Goal: Information Seeking & Learning: Learn about a topic

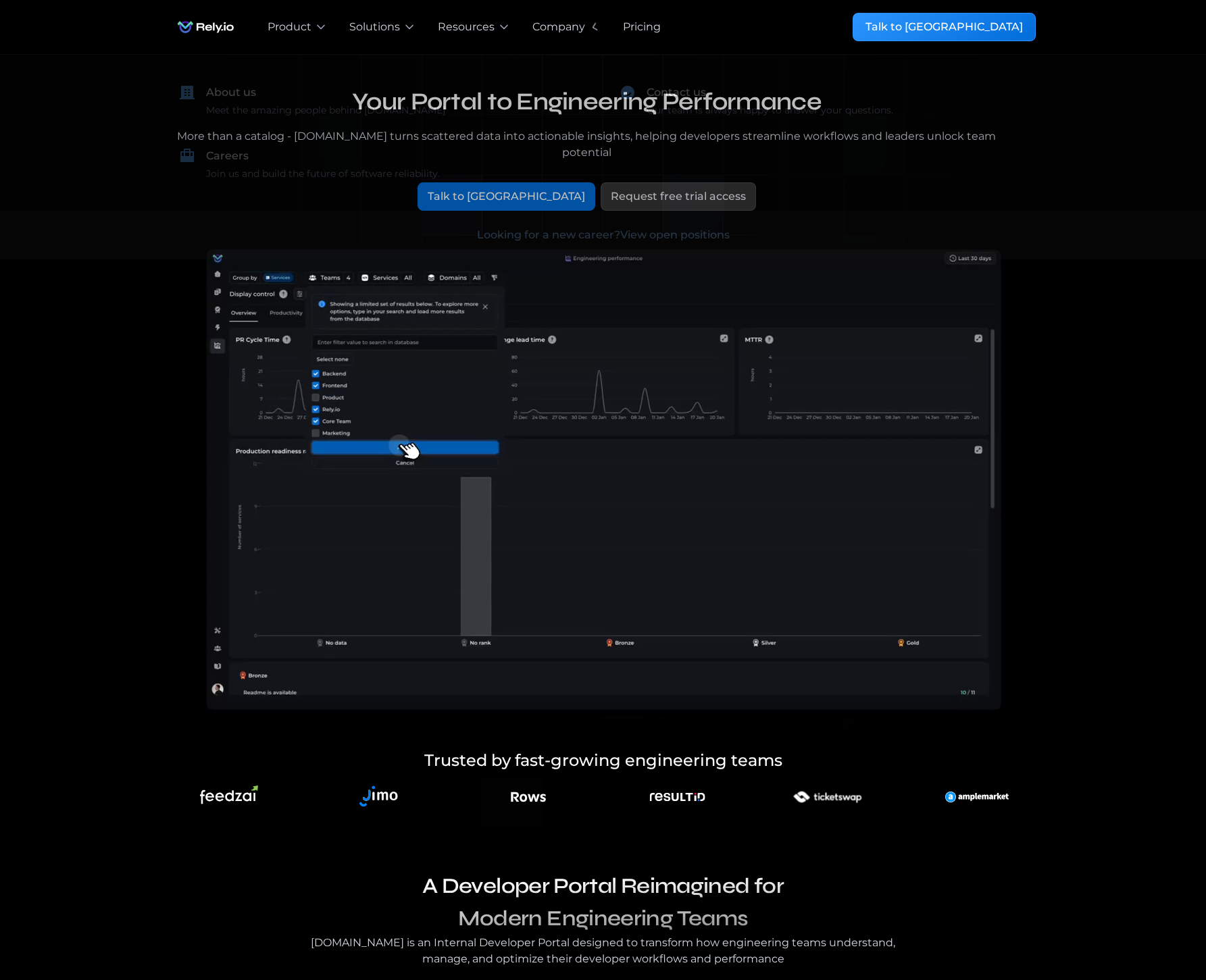
click at [643, 26] on div "Pricing" at bounding box center [642, 26] width 38 height 16
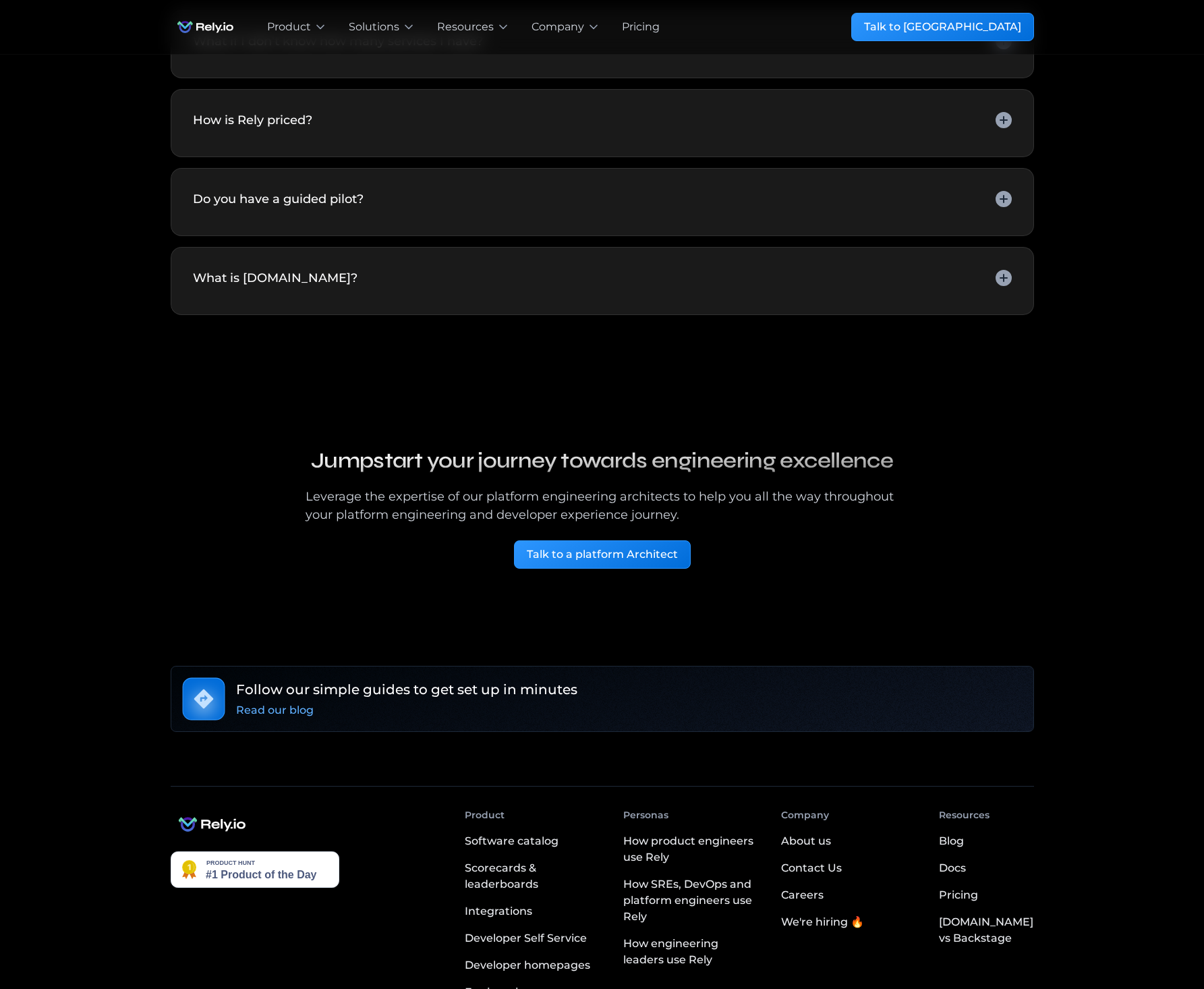
scroll to position [3145, 0]
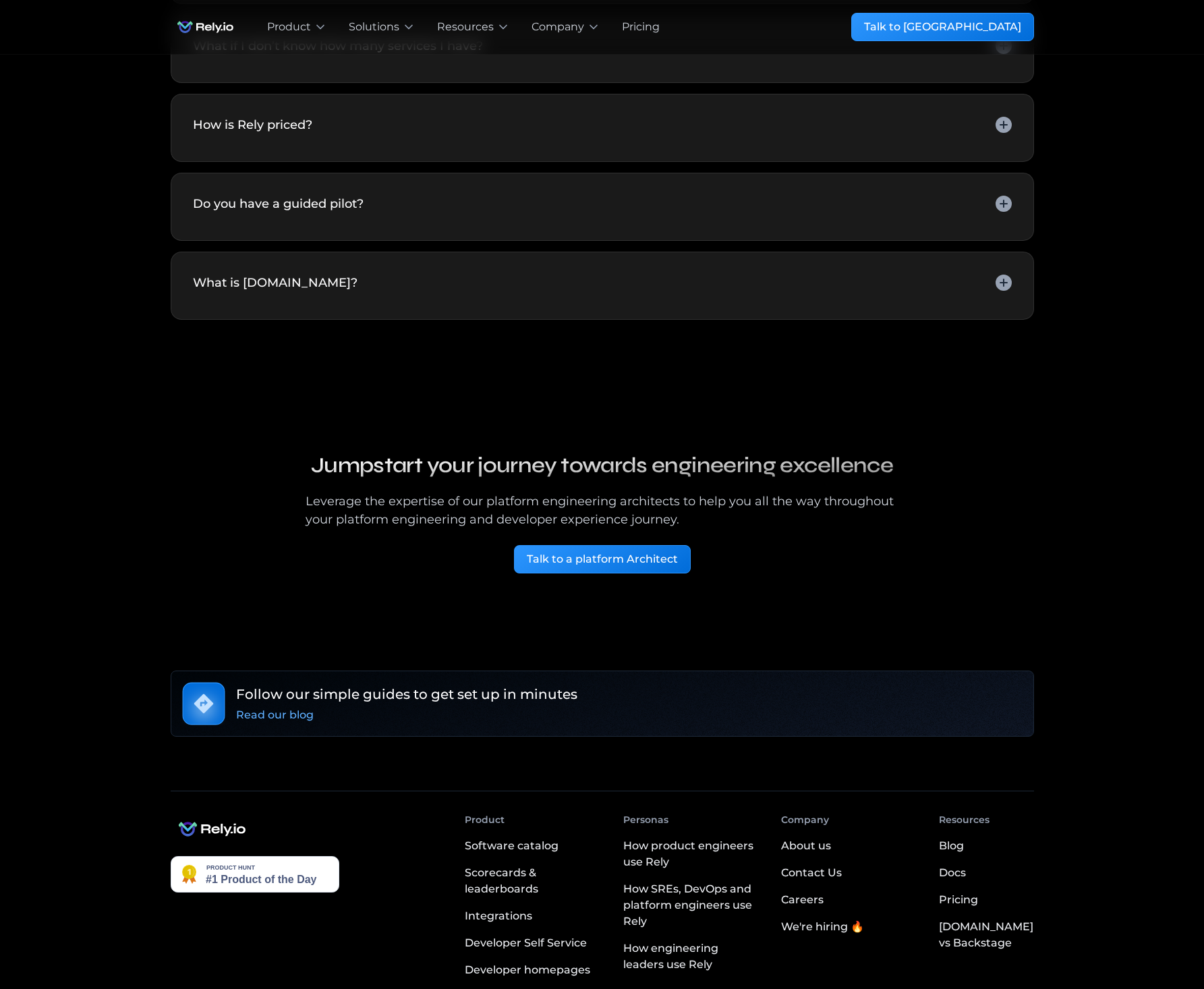
click at [824, 908] on div "Careers" at bounding box center [802, 900] width 42 height 16
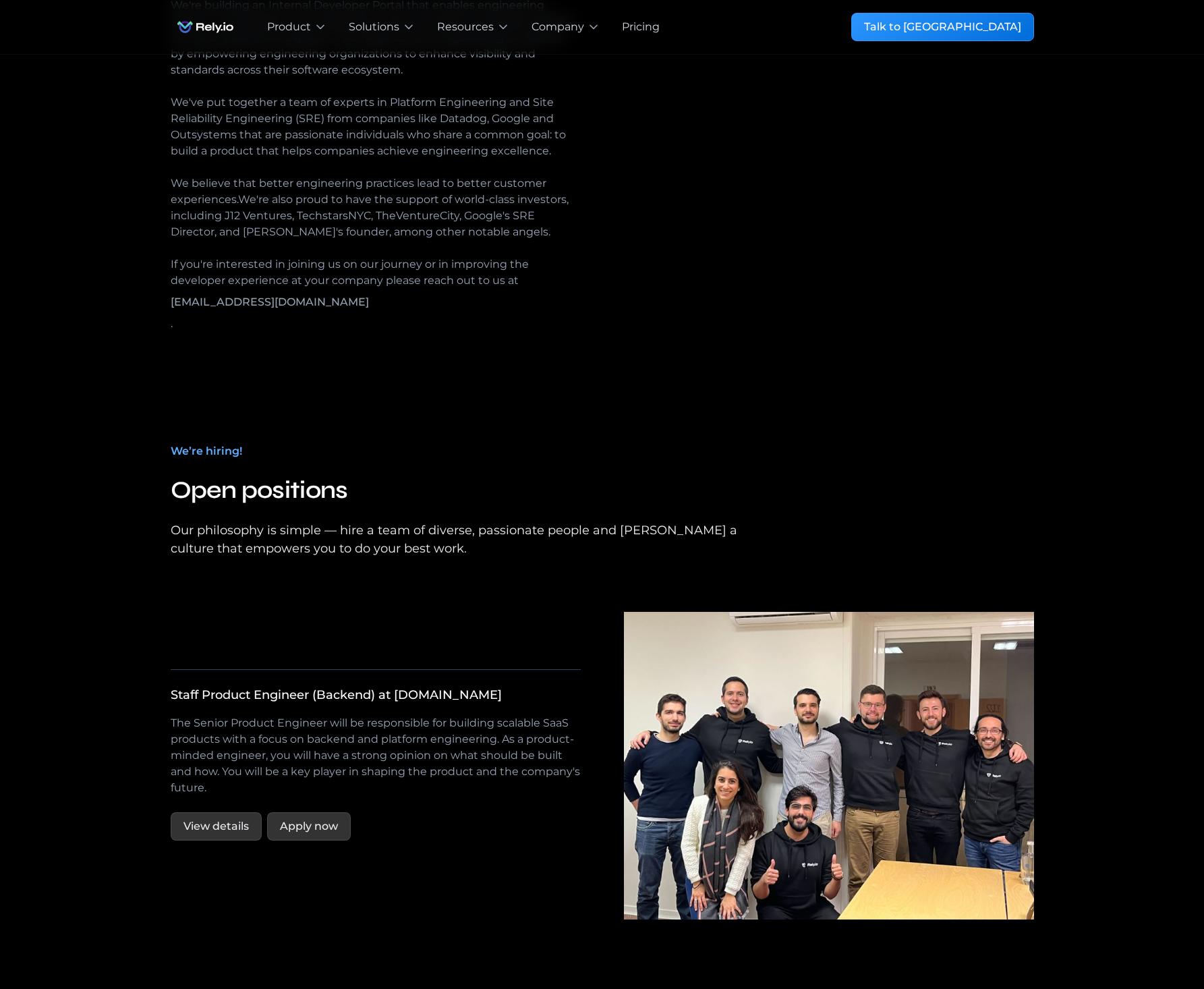
scroll to position [2084, 0]
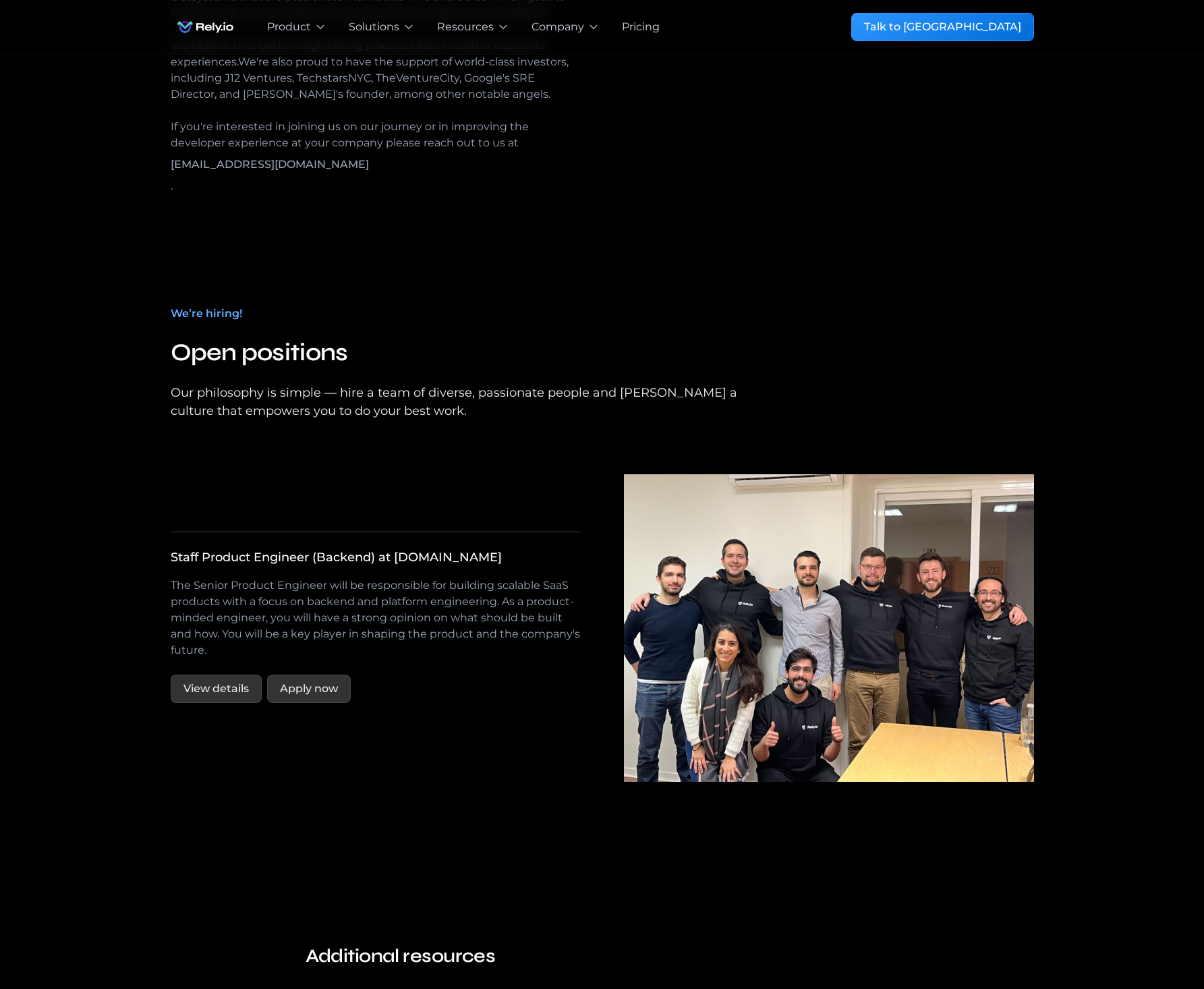
click at [285, 549] on div "Staff Product Engineer (Backend) at [DOMAIN_NAME]" at bounding box center [336, 558] width 332 height 18
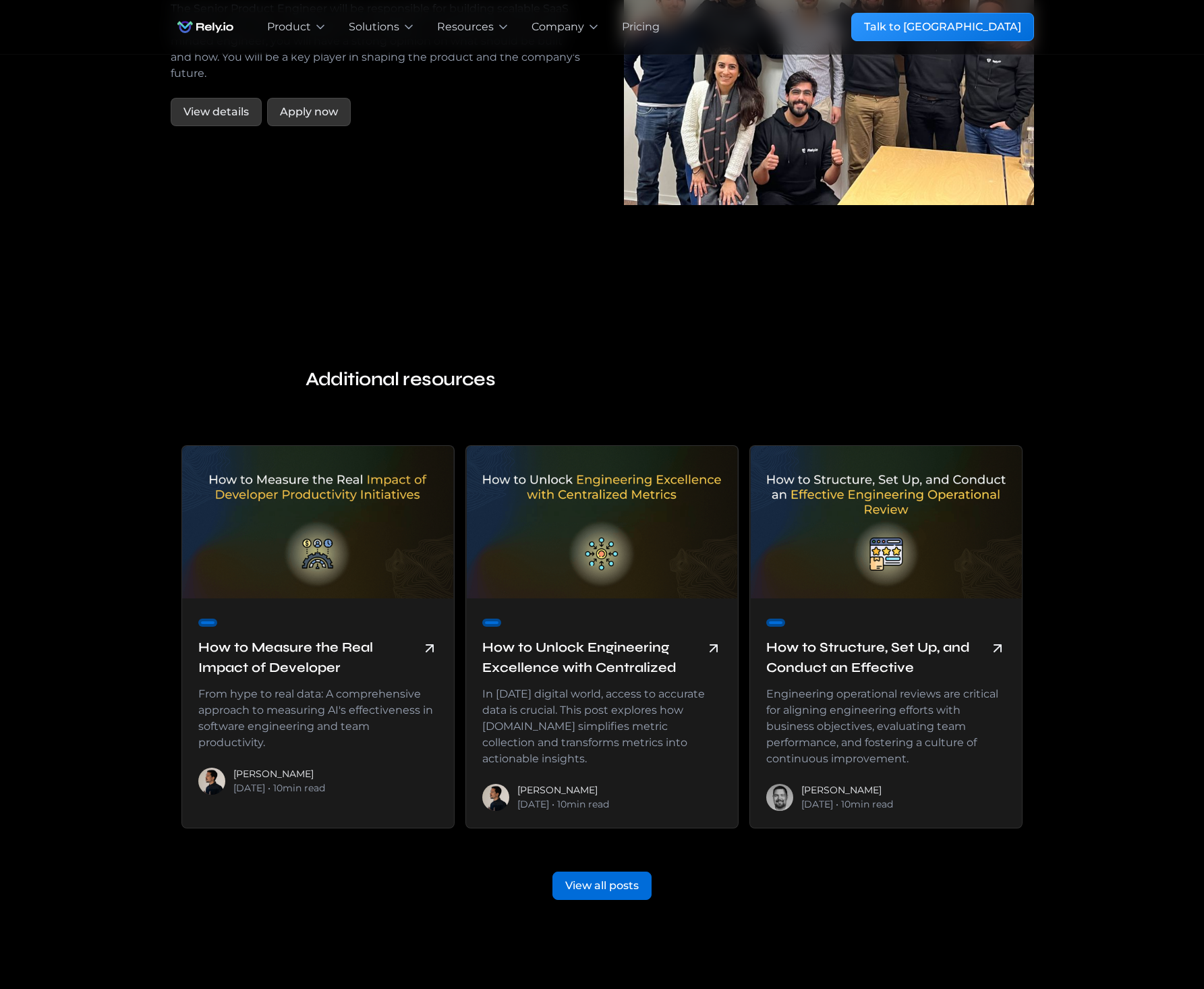
scroll to position [3154, 0]
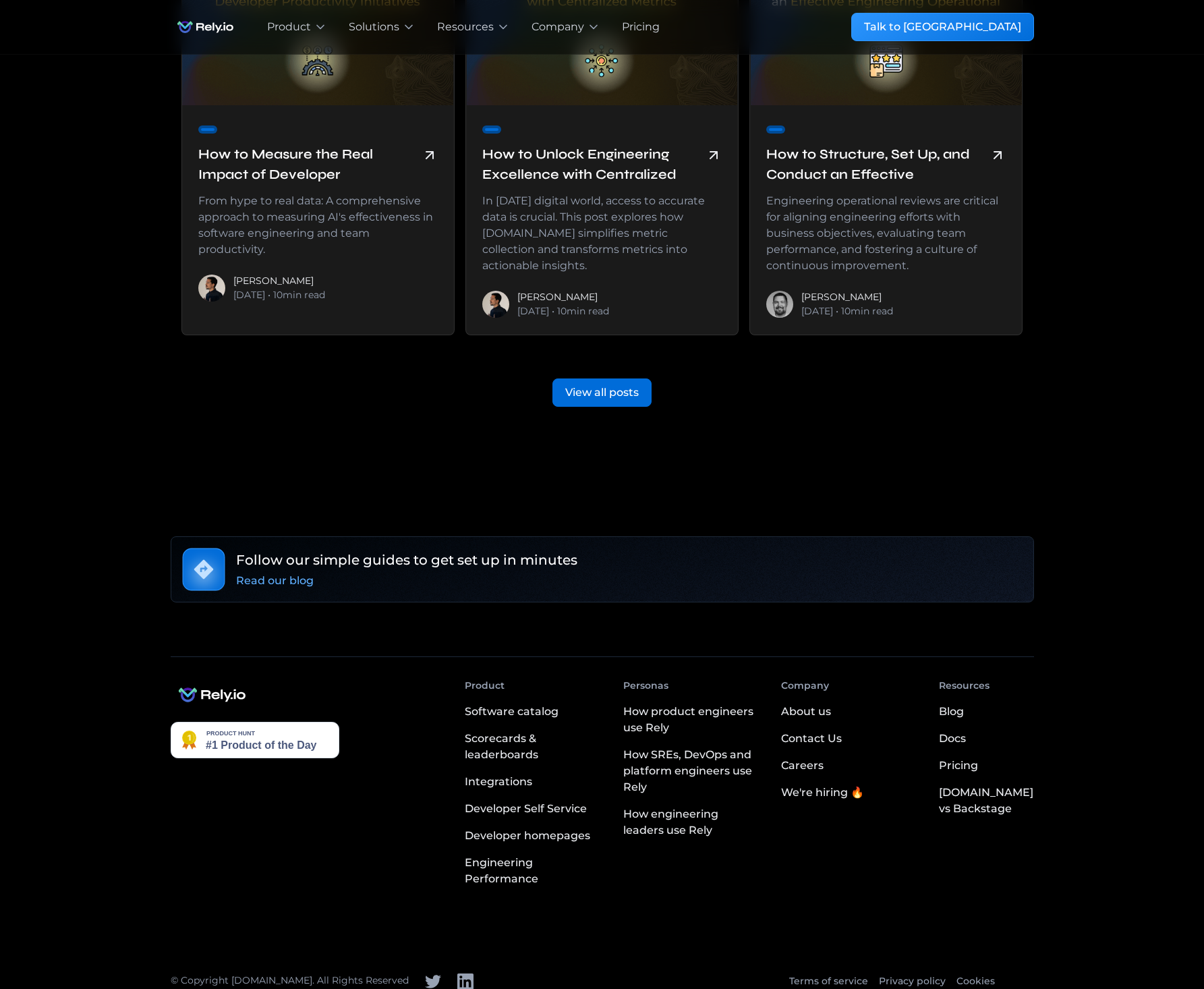
click at [831, 784] on div "We're hiring 🔥" at bounding box center [823, 792] width 83 height 16
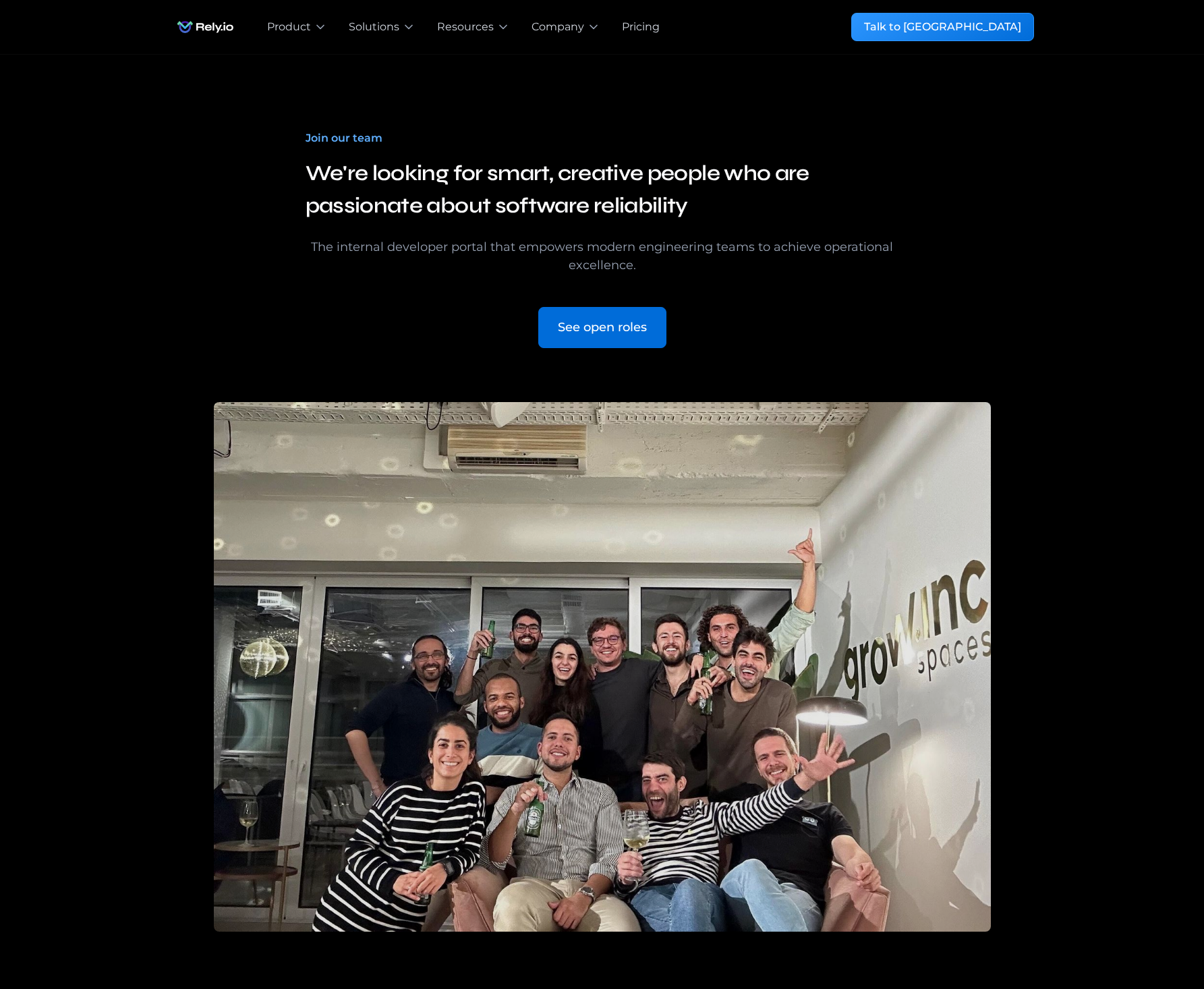
scroll to position [2286, 0]
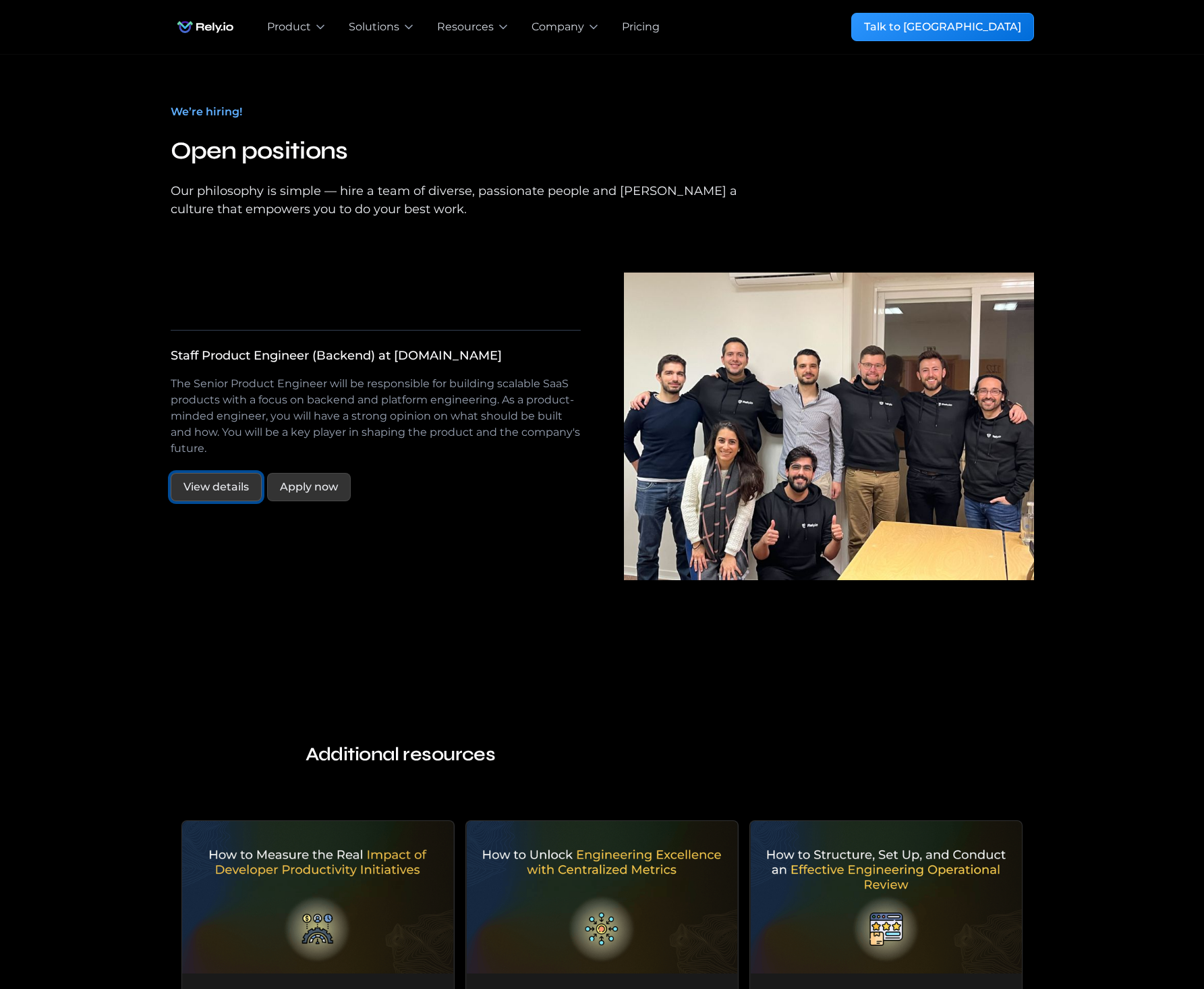
click at [229, 473] on link "View details" at bounding box center [216, 487] width 91 height 28
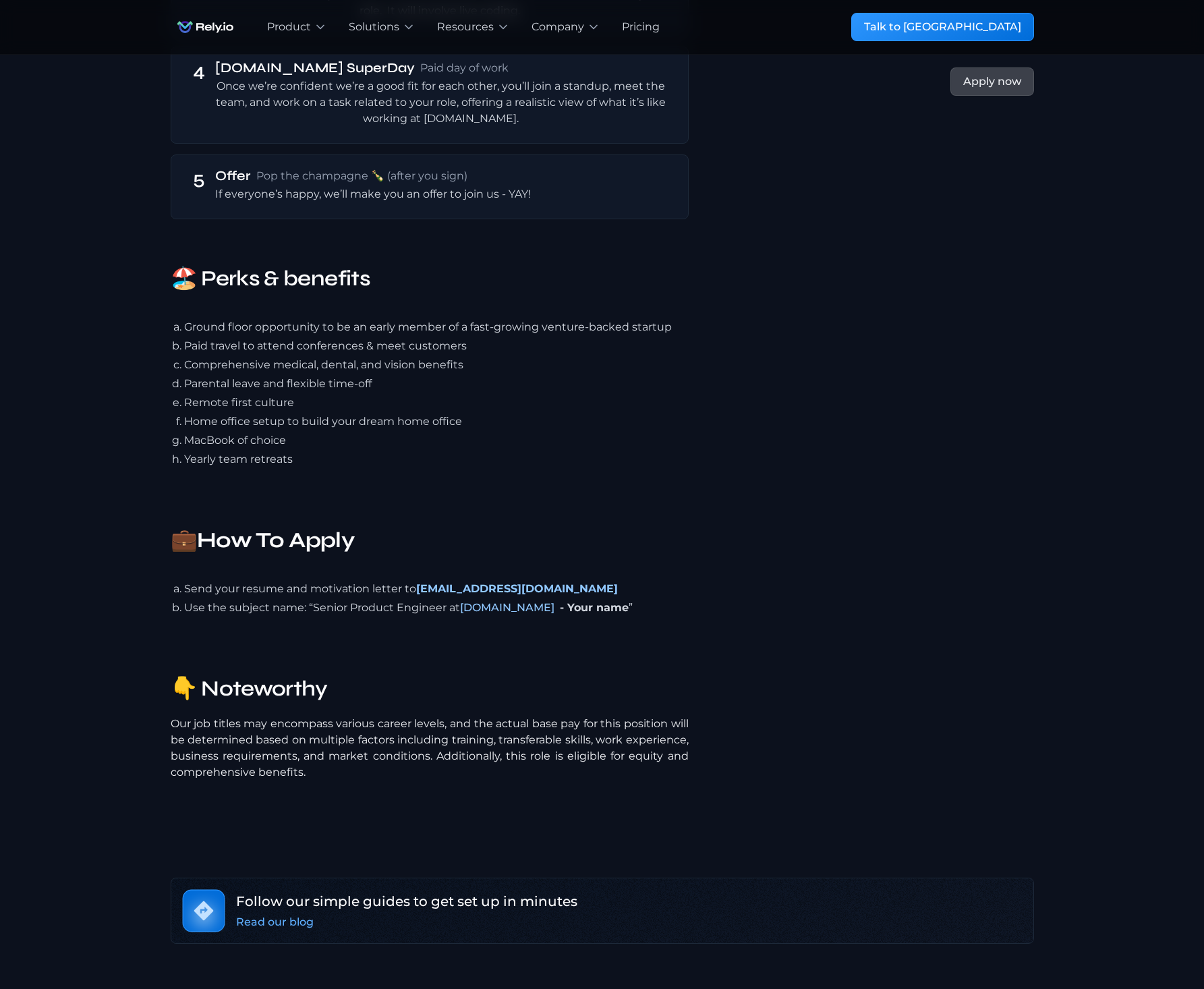
scroll to position [3022, 0]
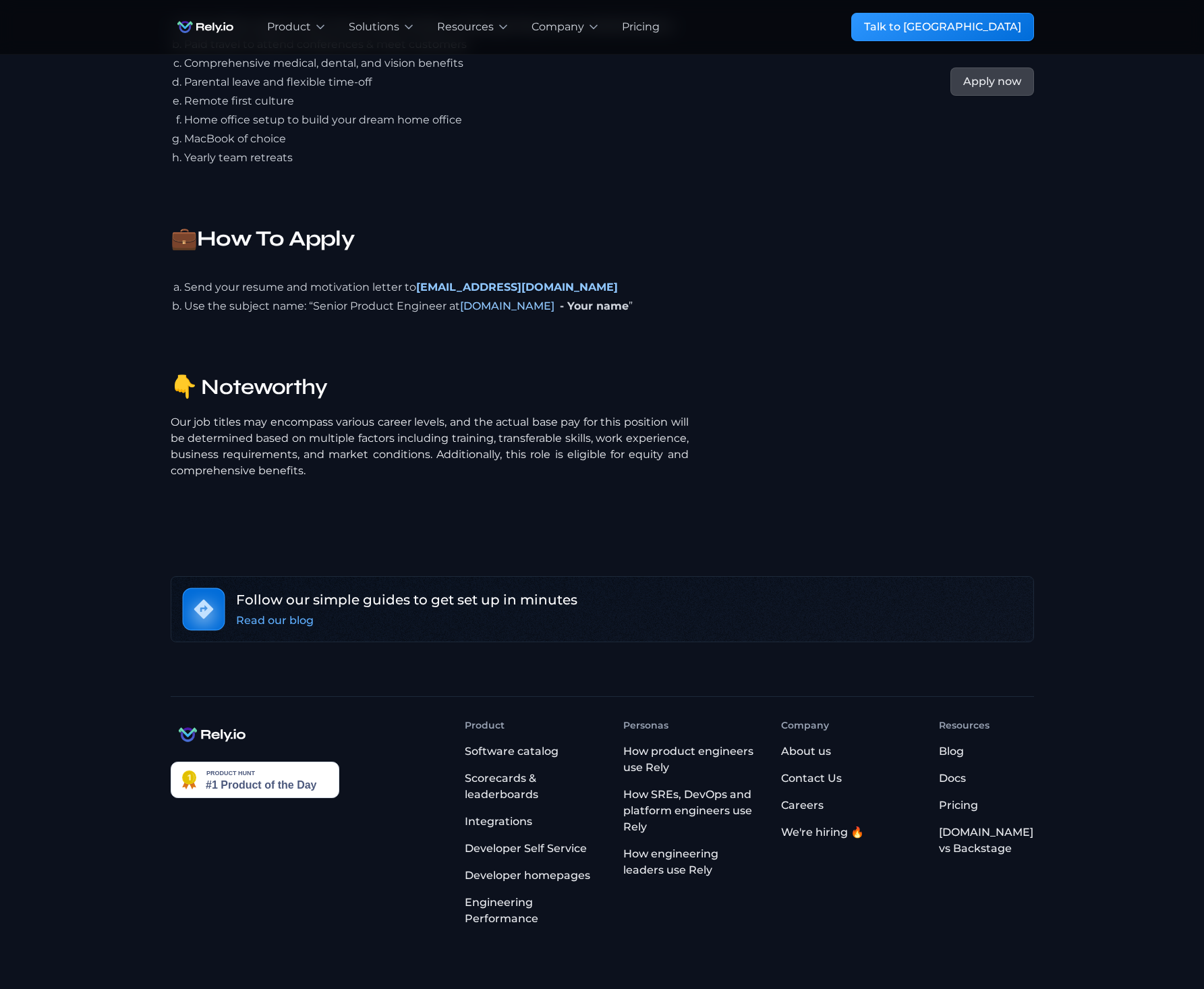
click at [273, 612] on div "Read our blog" at bounding box center [275, 620] width 78 height 16
